Goal: Find specific page/section: Find specific page/section

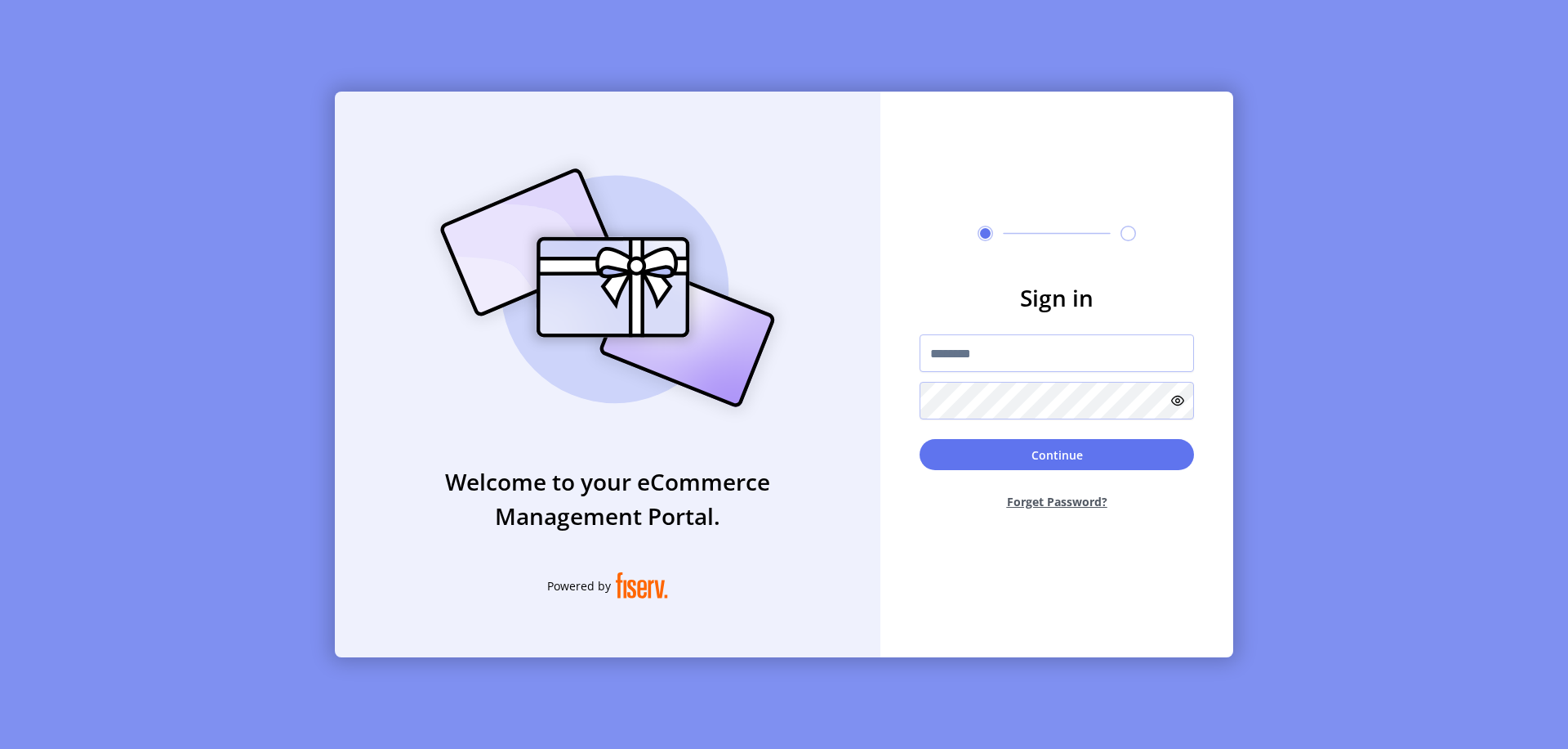
click at [1057, 353] on input "text" at bounding box center [1056, 352] width 274 height 37
type input "**********"
click at [1057, 454] on button "Continue" at bounding box center [1056, 454] width 274 height 31
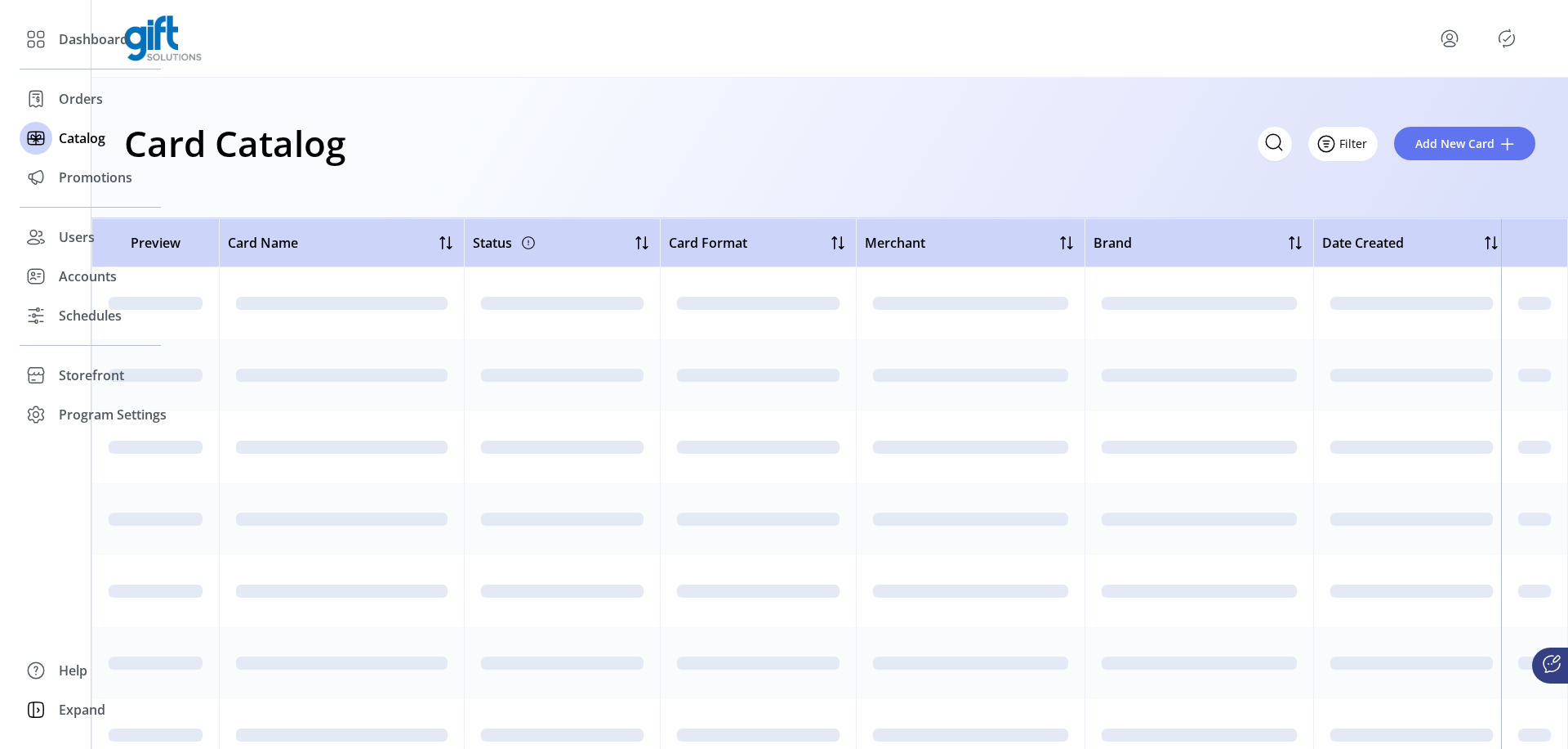
click at [1329, 144] on icon "Filter Button" at bounding box center [1327, 144] width 5 height 0
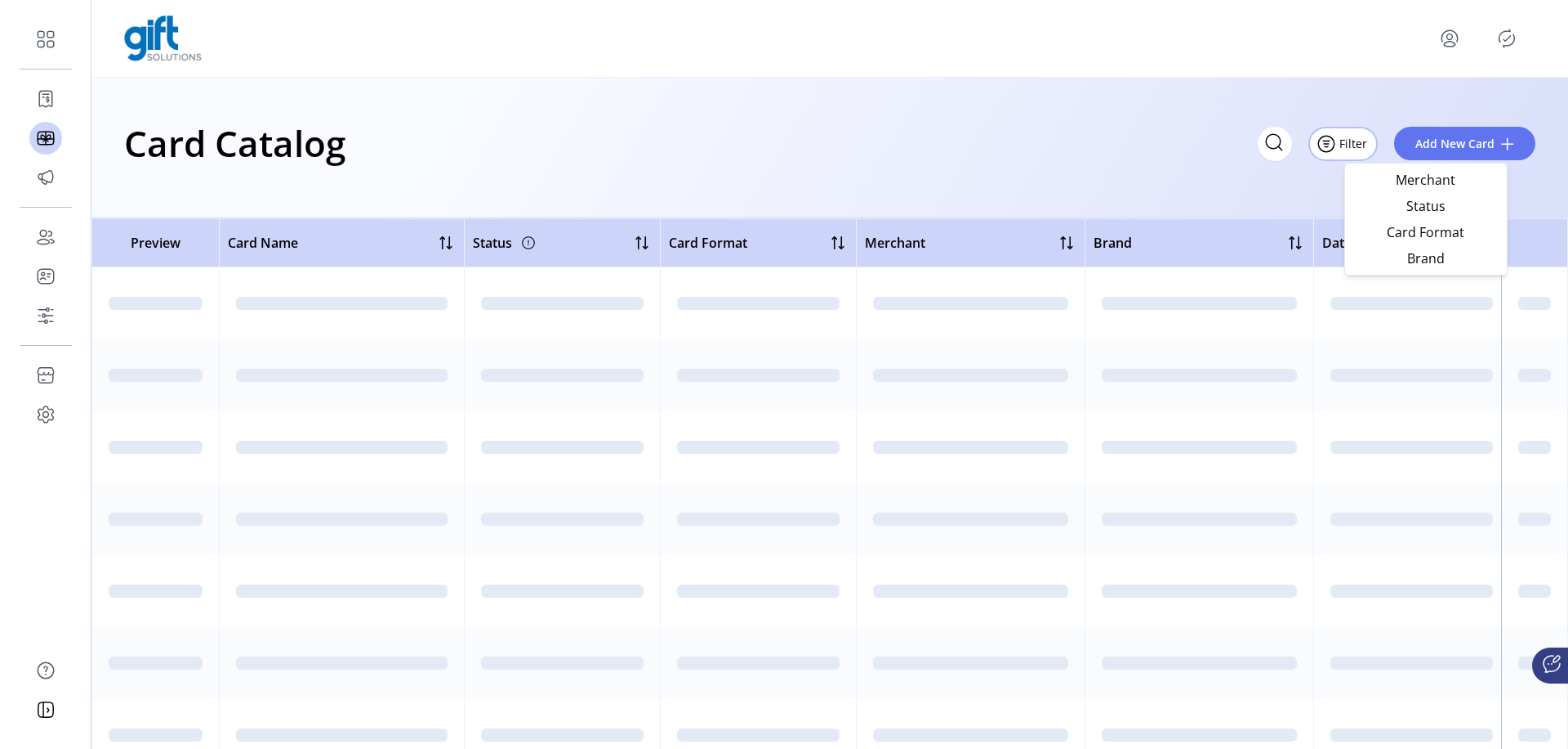
click at [1425, 258] on span "Brand" at bounding box center [1425, 258] width 136 height 13
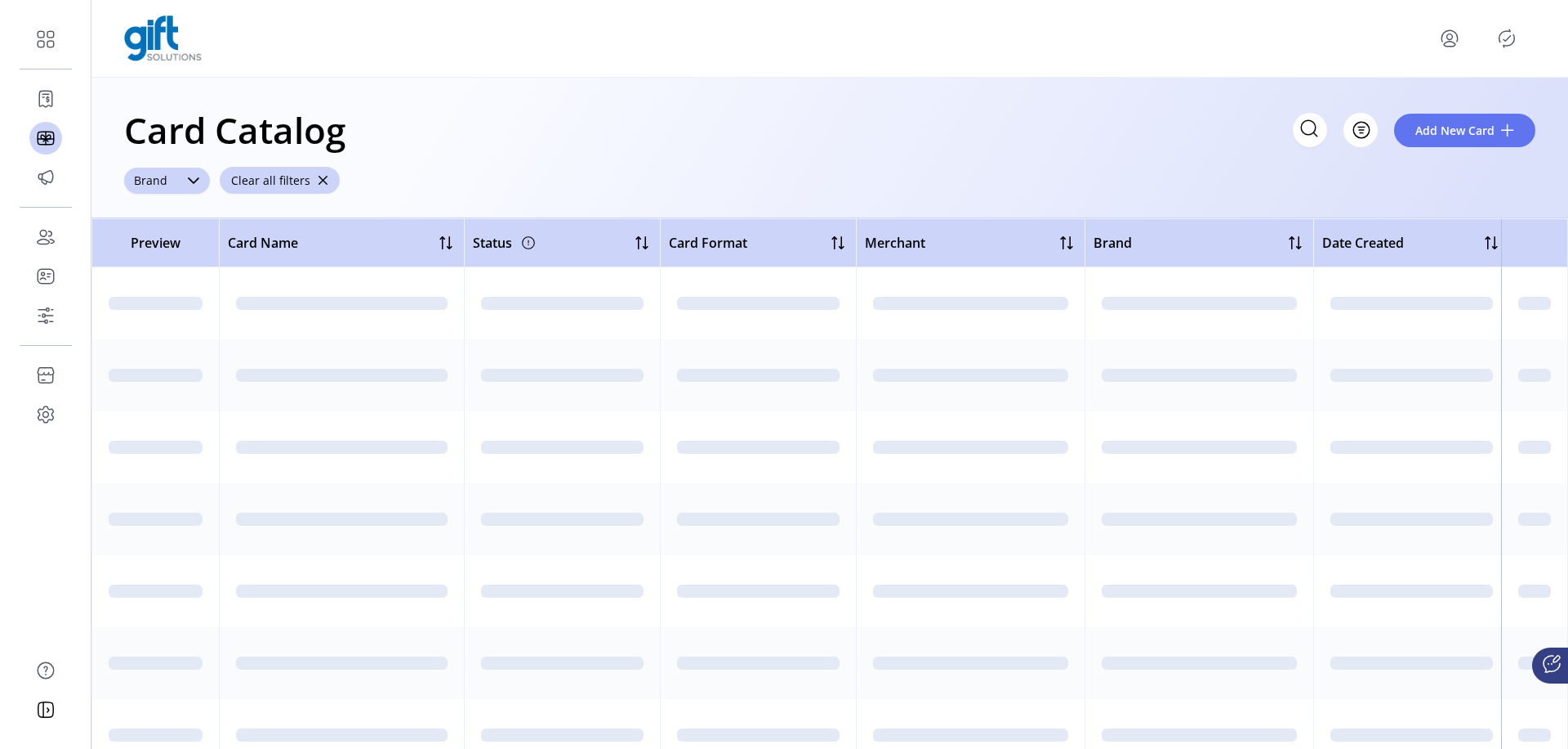
click at [150, 180] on span "Brand" at bounding box center [150, 181] width 53 height 26
